Goal: Information Seeking & Learning: Learn about a topic

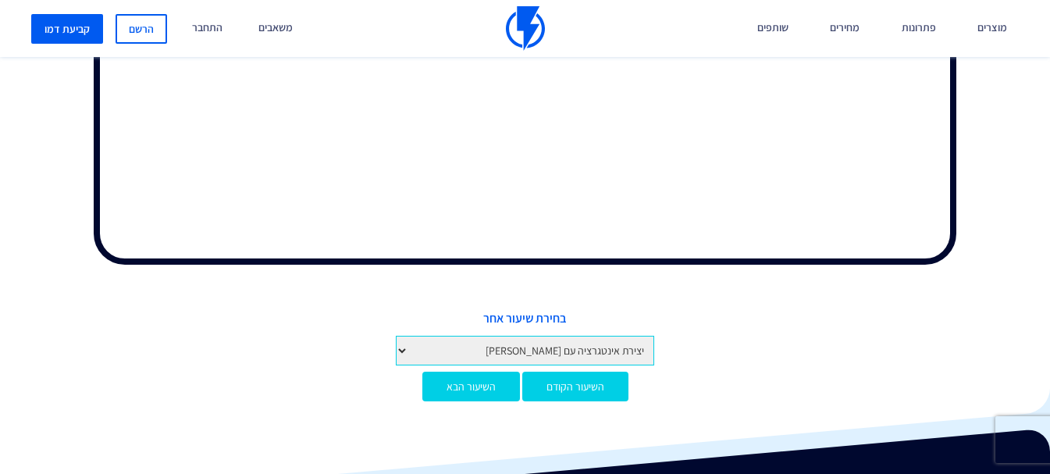
scroll to position [761, 0]
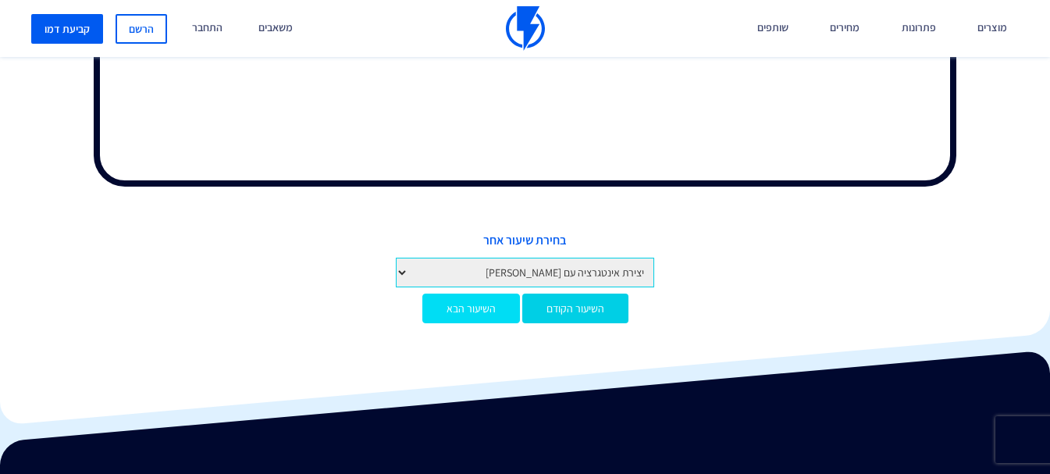
click at [454, 301] on link "השיעור הבא" at bounding box center [471, 309] width 98 height 30
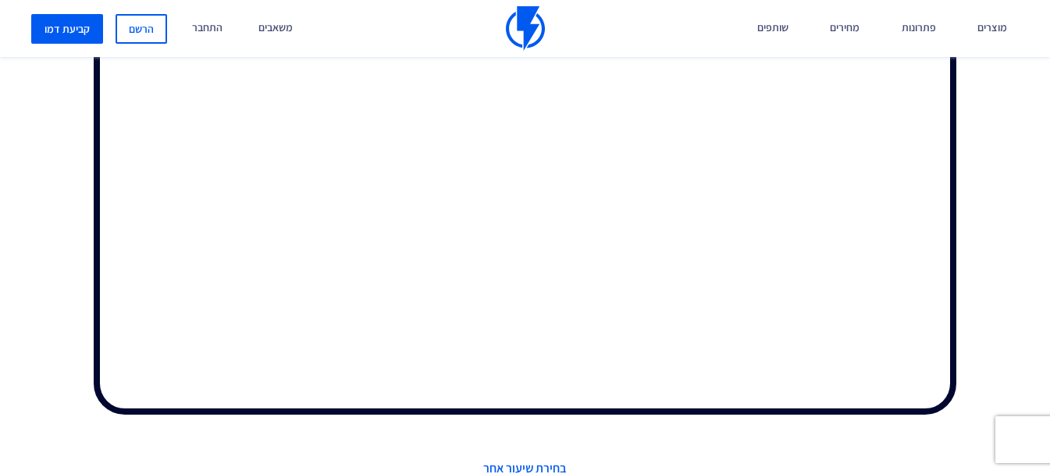
scroll to position [611, 0]
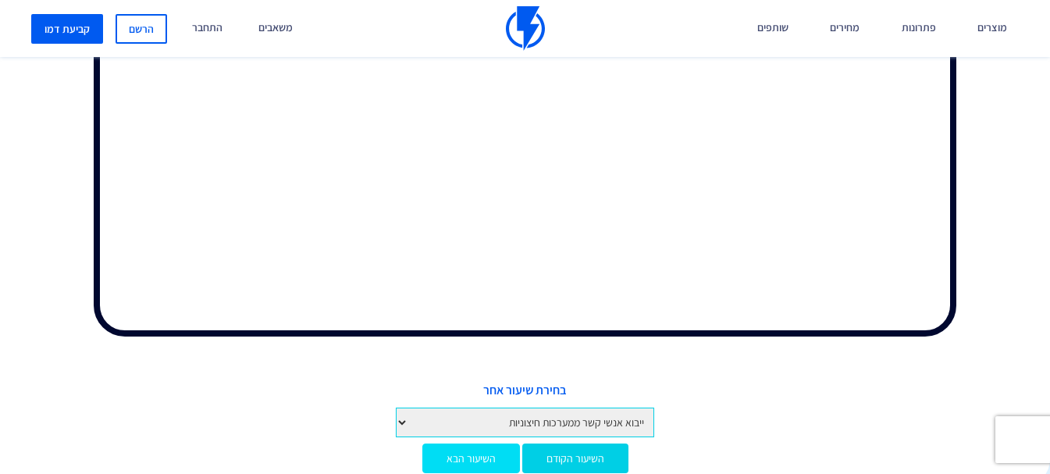
click at [497, 453] on link "השיעור הבא" at bounding box center [471, 459] width 98 height 30
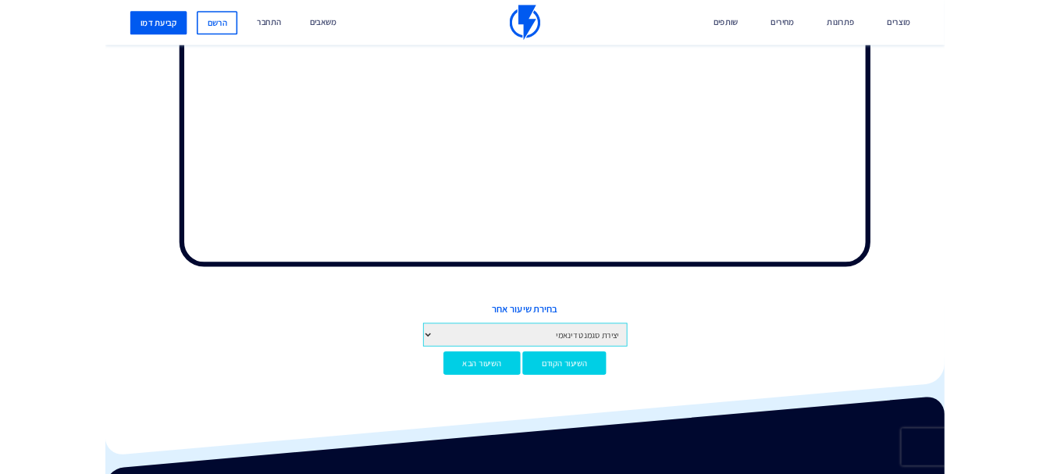
scroll to position [611, 0]
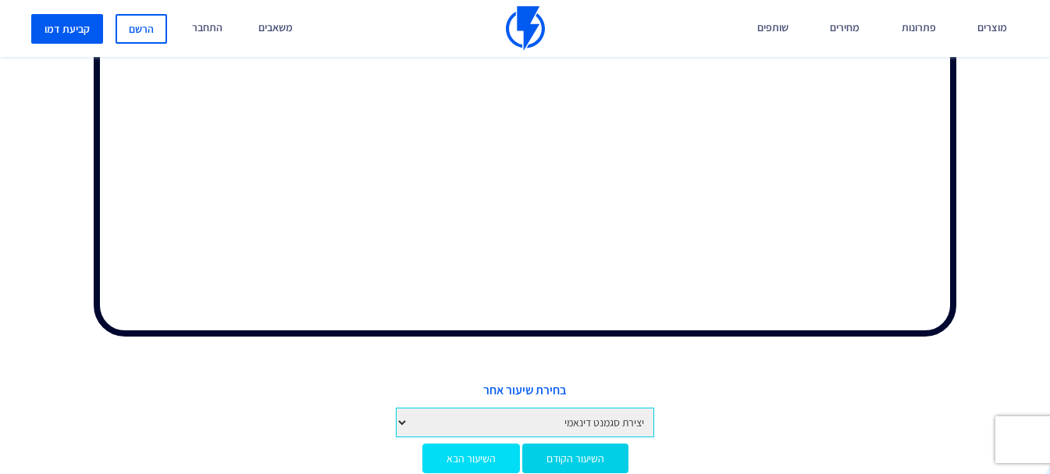
click at [476, 457] on link "השיעור הבא" at bounding box center [471, 459] width 98 height 30
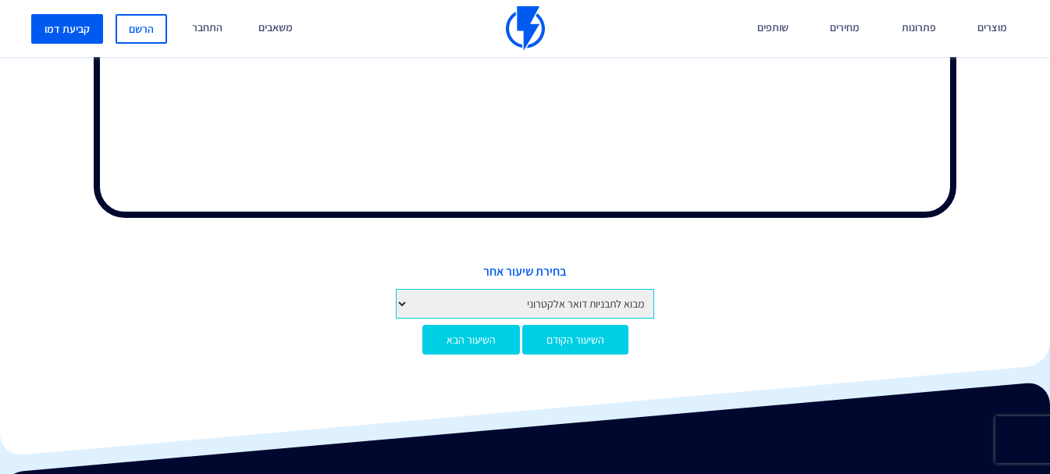
scroll to position [702, 0]
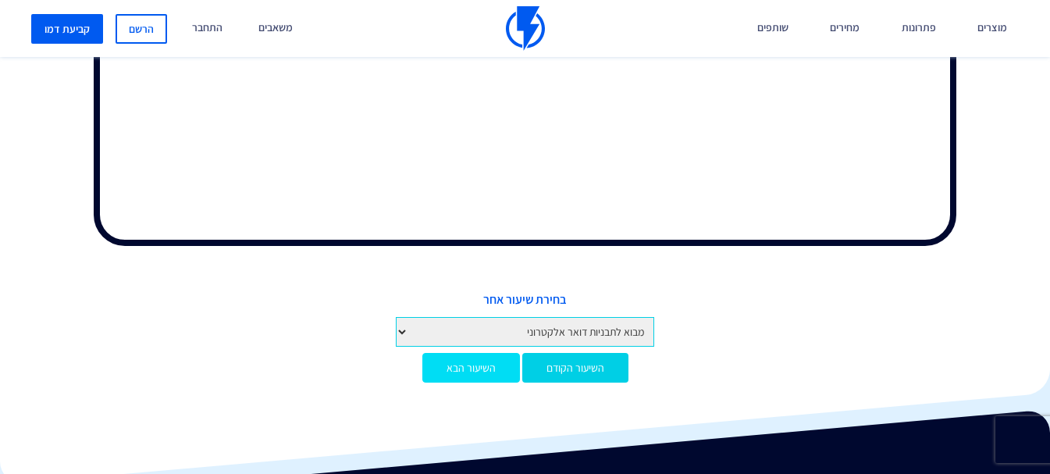
click at [456, 370] on link "השיעור הבא" at bounding box center [471, 368] width 98 height 30
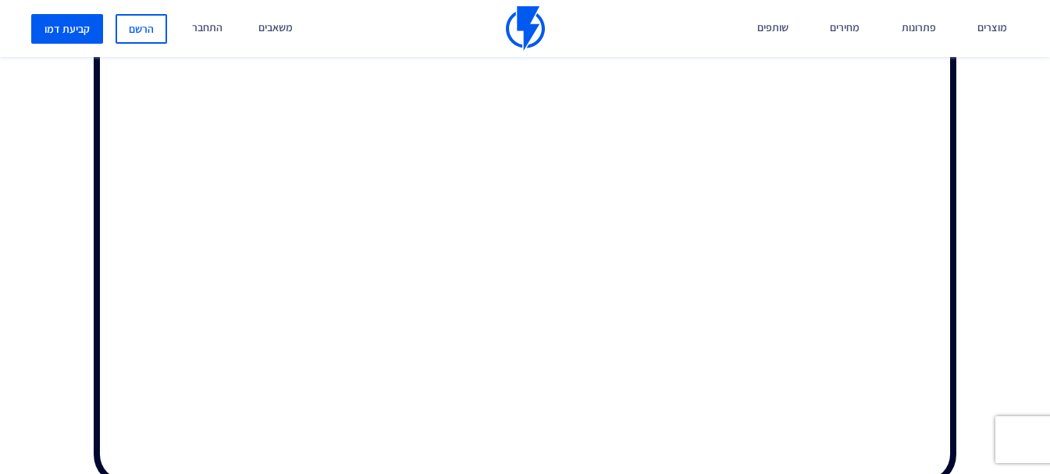
scroll to position [697, 0]
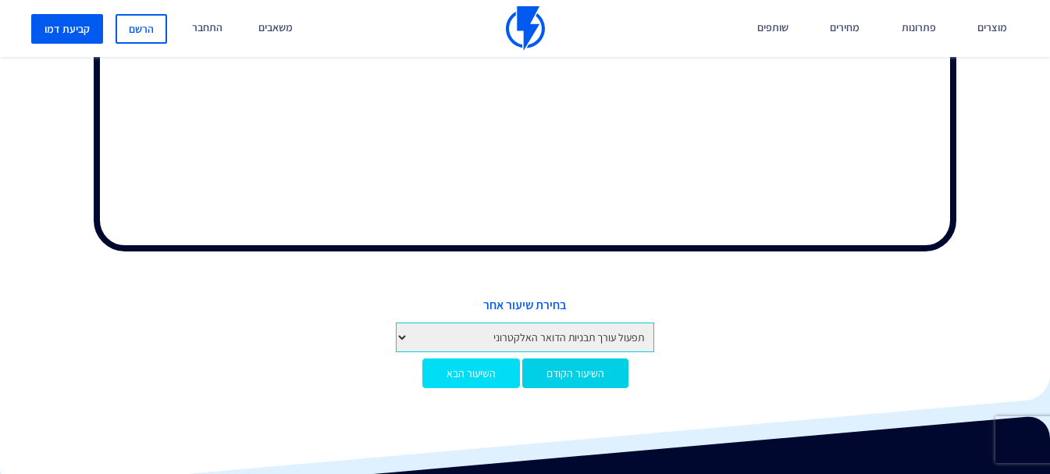
click at [465, 376] on link "השיעור הבא" at bounding box center [471, 373] width 98 height 30
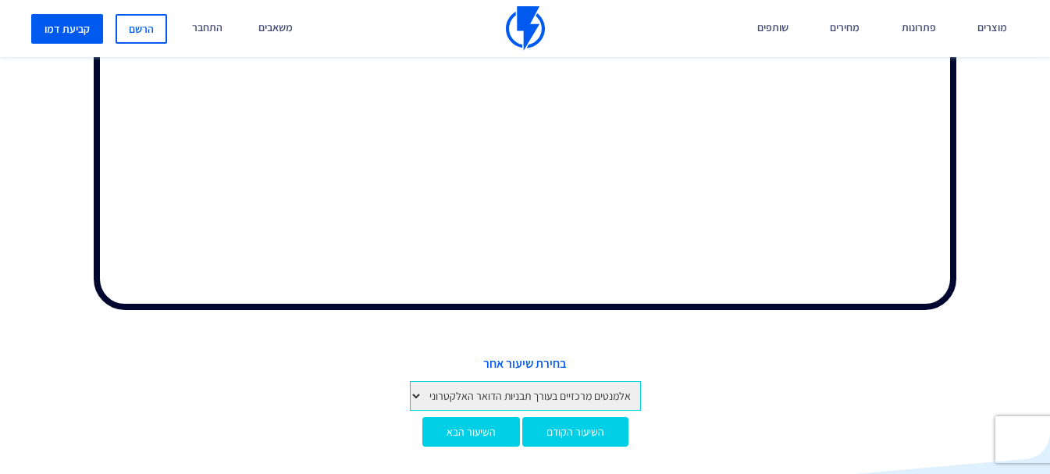
scroll to position [781, 0]
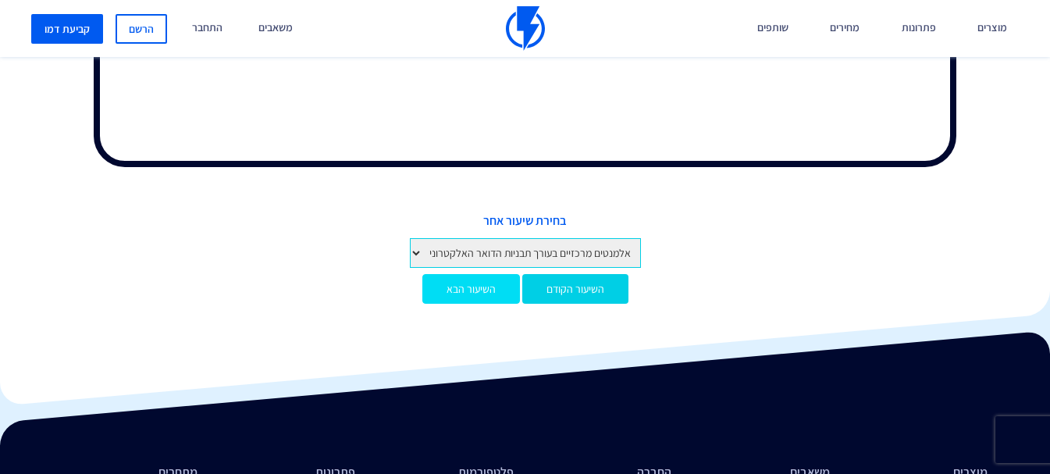
click at [489, 287] on link "השיעור הבא" at bounding box center [471, 289] width 98 height 30
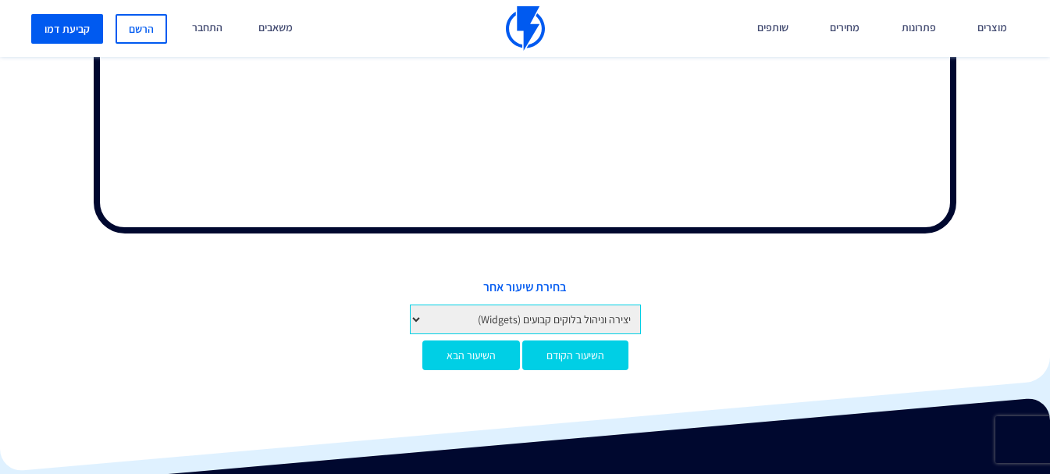
scroll to position [782, 0]
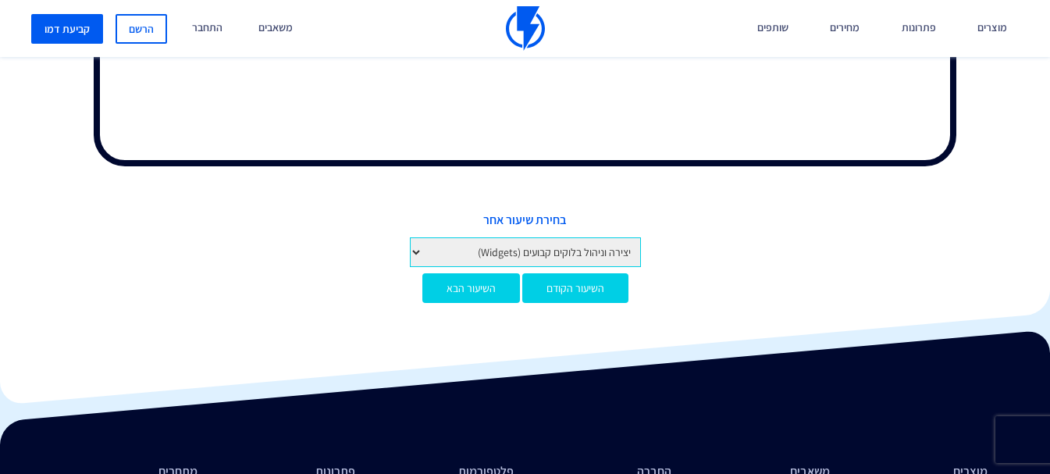
click at [487, 248] on select "מבוא לקורס מבוא לפלאשי יצירת חשבון והגדרות ראשונות איך לפתוח חשבון בפלאשי הגדרו…" at bounding box center [525, 252] width 231 height 30
click at [774, 262] on div "בחירת שיעור אחר מבוא לקורס מבוא לפלאשי יצירת חשבון והגדרות ראשונות איך לפתוח חש…" at bounding box center [525, 239] width 1027 height 55
